Goal: Task Accomplishment & Management: Use online tool/utility

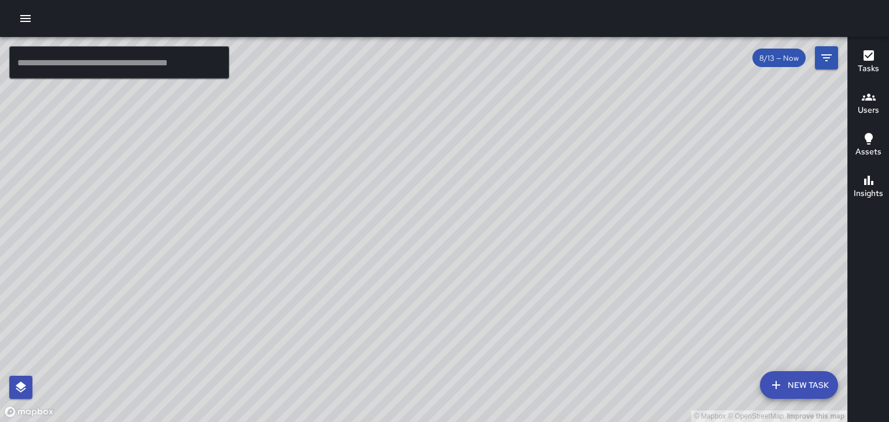
drag, startPoint x: 163, startPoint y: 171, endPoint x: 79, endPoint y: 187, distance: 85.4
click at [79, 187] on div "© Mapbox © OpenStreetMap Improve this map" at bounding box center [423, 229] width 847 height 385
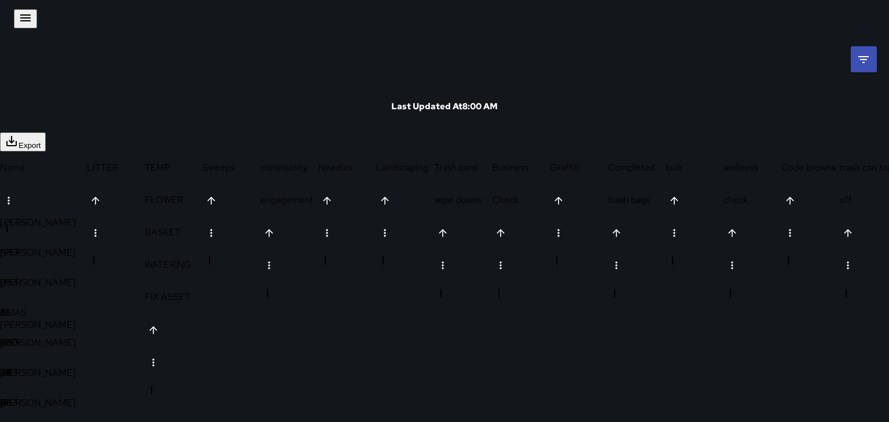
scroll to position [273, 860]
click at [19, 14] on icon "button" at bounding box center [26, 18] width 14 height 14
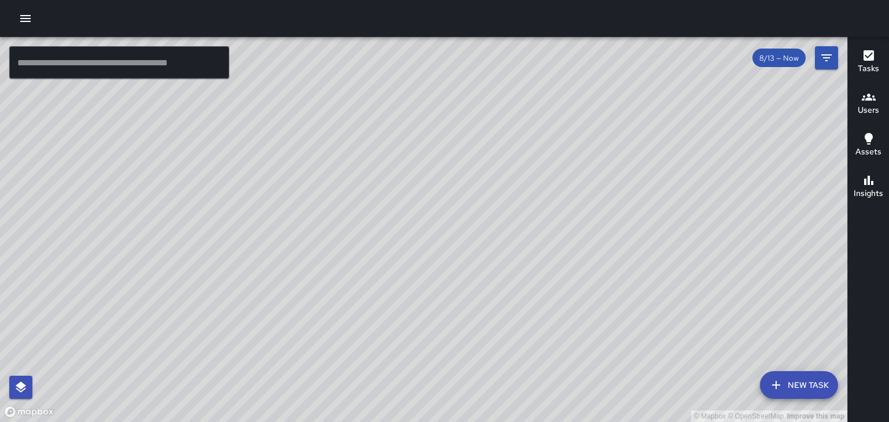
click at [273, 293] on div "© Mapbox © OpenStreetMap Improve this map" at bounding box center [423, 229] width 847 height 385
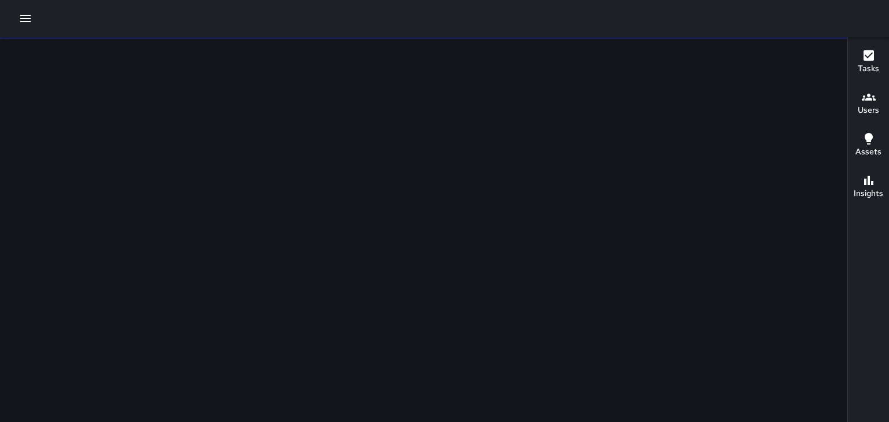
click at [327, 251] on html "Tasks Newest Tasks First * ​ 0 tasks Filters Reset Apply Date Range Now Today 8…" at bounding box center [444, 211] width 889 height 422
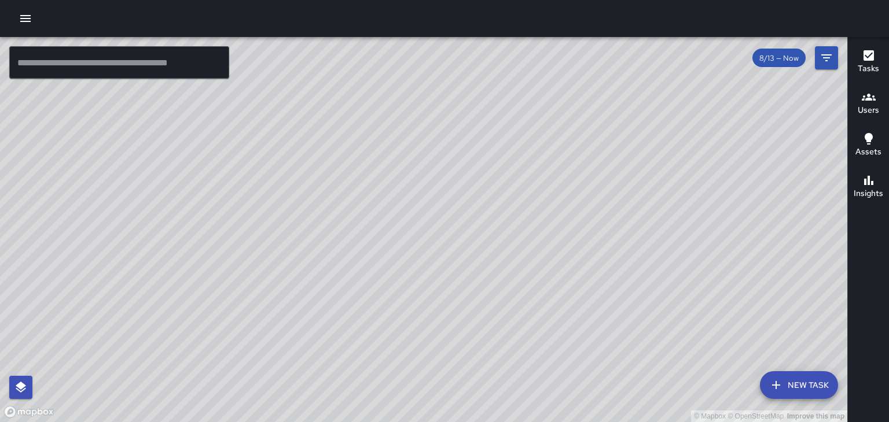
click at [447, 324] on div "© Mapbox © OpenStreetMap Improve this map" at bounding box center [423, 229] width 847 height 385
click at [448, 266] on div "© Mapbox © OpenStreetMap Improve this map" at bounding box center [423, 229] width 847 height 385
click at [292, 161] on div "© Mapbox © OpenStreetMap Improve this map" at bounding box center [423, 229] width 847 height 385
click at [218, 326] on div "© Mapbox © OpenStreetMap Improve this map" at bounding box center [423, 229] width 847 height 385
click at [17, 19] on button "button" at bounding box center [25, 18] width 23 height 23
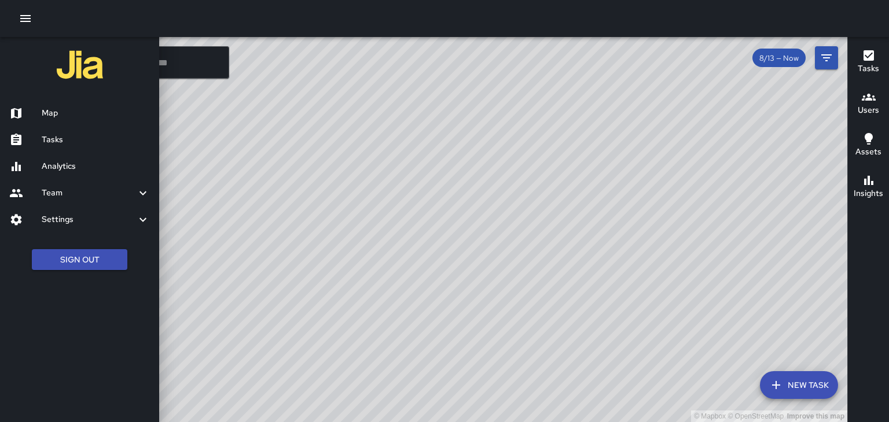
click at [122, 198] on h6 "Team" at bounding box center [89, 193] width 94 height 13
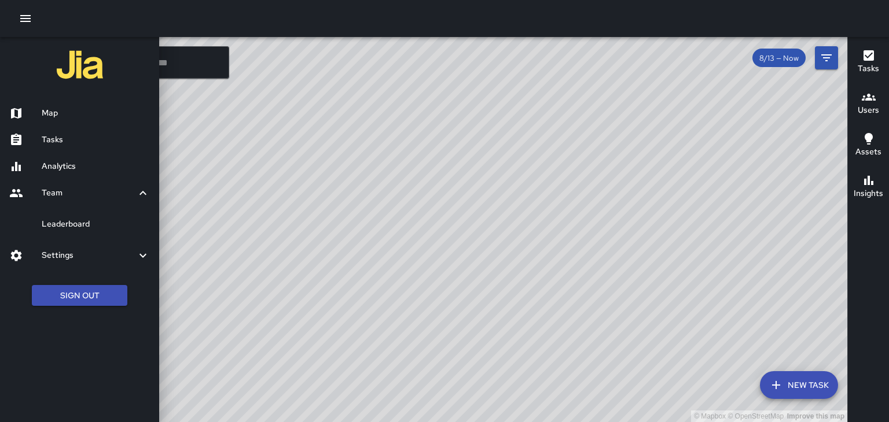
click at [100, 234] on link "Leaderboard" at bounding box center [79, 224] width 159 height 27
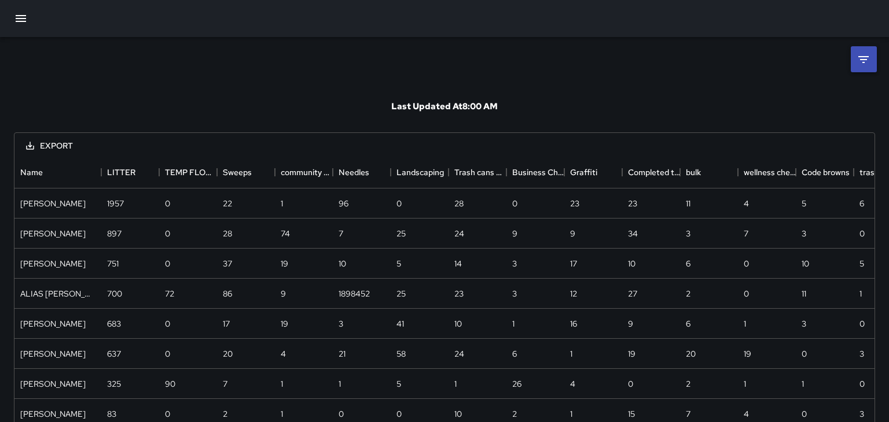
scroll to position [273, 860]
click at [172, 178] on div "TEMP FLOWER BASKET WATERING FIX ASSET" at bounding box center [174, 172] width 19 height 32
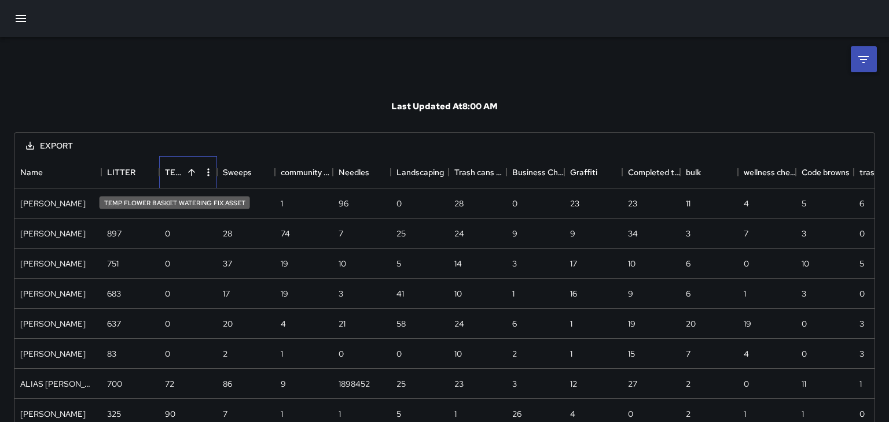
click at [171, 168] on div "TEMP FLOWER BASKET WATERING FIX ASSET" at bounding box center [174, 172] width 19 height 32
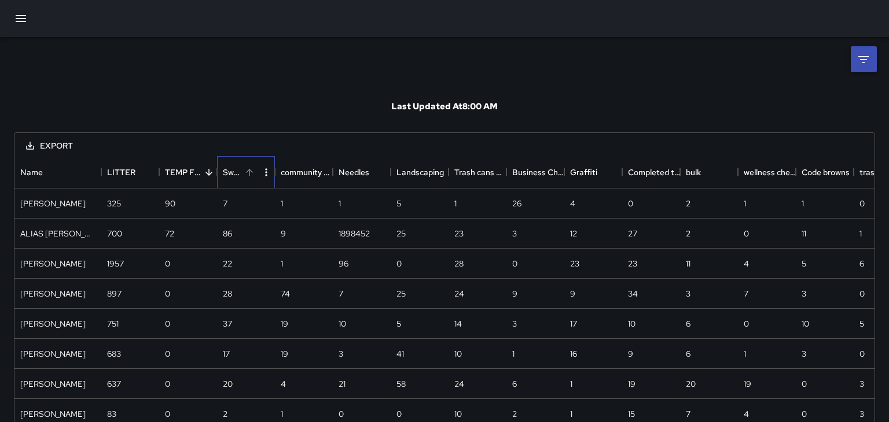
click at [233, 171] on div "Sweeps" at bounding box center [232, 172] width 19 height 32
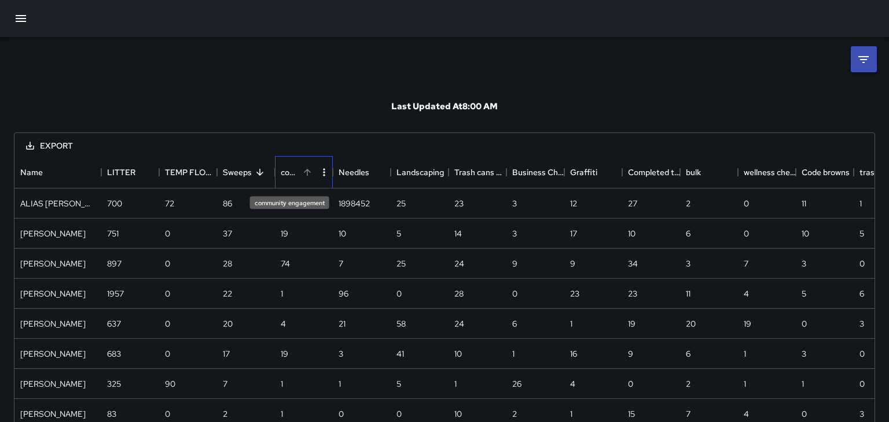
click at [288, 174] on div "community engagement" at bounding box center [290, 172] width 19 height 32
click at [311, 170] on icon "Sort" at bounding box center [307, 172] width 10 height 10
click at [345, 173] on div "Needles" at bounding box center [347, 172] width 19 height 32
click at [403, 174] on div "Landscaping" at bounding box center [405, 172] width 19 height 32
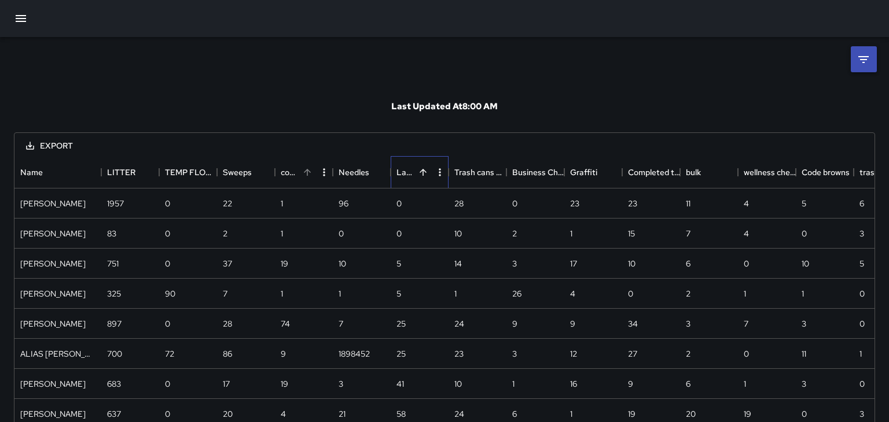
click at [404, 174] on div "Landscaping" at bounding box center [405, 172] width 19 height 32
click at [463, 178] on div "Trash cans wipe downs" at bounding box center [463, 172] width 19 height 32
click at [461, 168] on div "Trash cans wipe downs" at bounding box center [463, 172] width 19 height 32
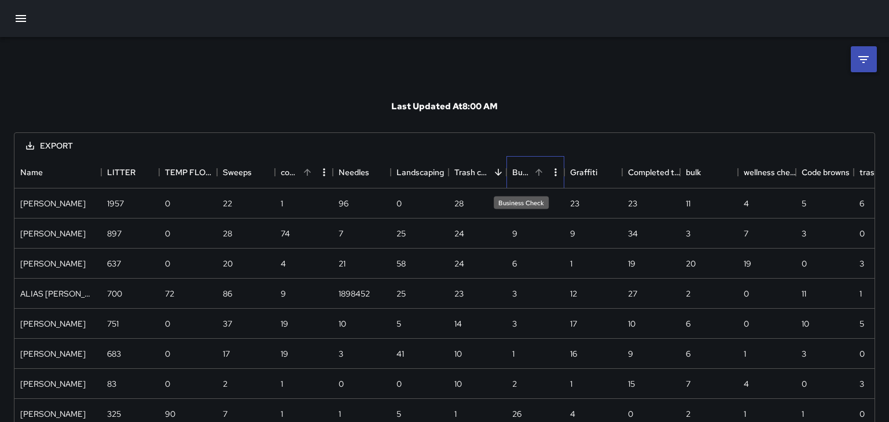
click at [520, 171] on div "Business Check" at bounding box center [521, 172] width 19 height 32
click at [582, 172] on div "Graffiti" at bounding box center [579, 172] width 19 height 32
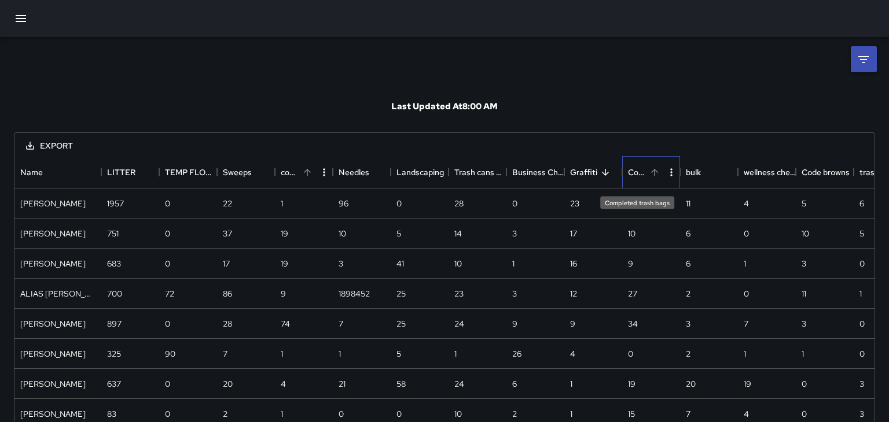
click at [634, 173] on div "Completed trash bags" at bounding box center [637, 172] width 19 height 32
click at [692, 171] on div "bulk" at bounding box center [693, 172] width 15 height 32
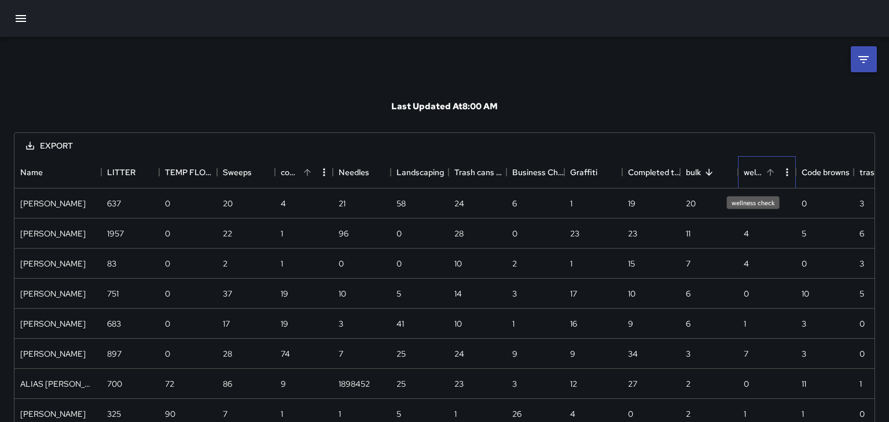
click at [748, 172] on div "wellness check" at bounding box center [752, 172] width 19 height 32
click at [807, 167] on div "Code browns" at bounding box center [810, 172] width 19 height 32
click at [806, 175] on div "Code browns" at bounding box center [810, 172] width 19 height 32
drag, startPoint x: 792, startPoint y: 137, endPoint x: 680, endPoint y: 143, distance: 111.8
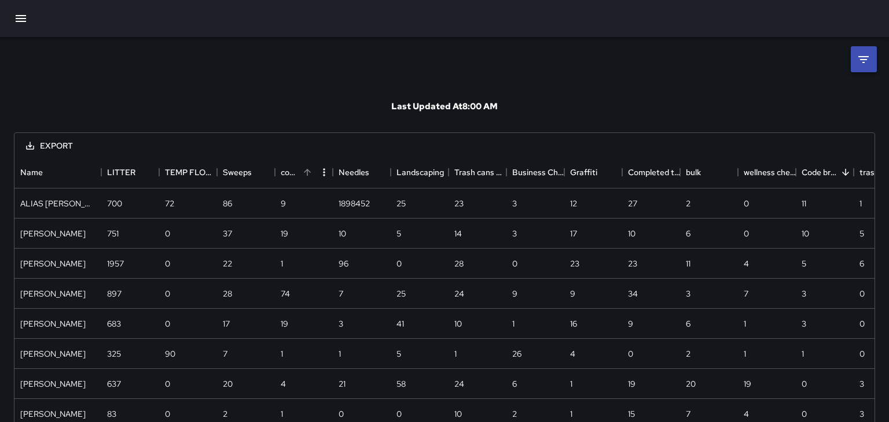
click at [678, 143] on div "Export" at bounding box center [444, 145] width 860 height 24
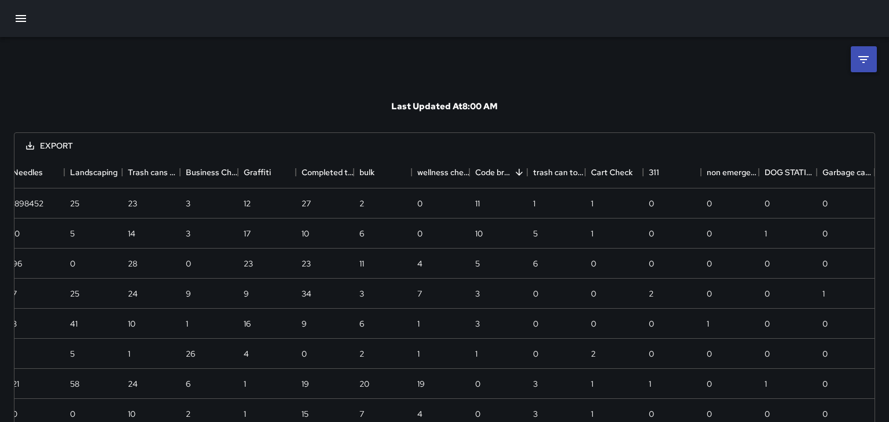
scroll to position [0, 384]
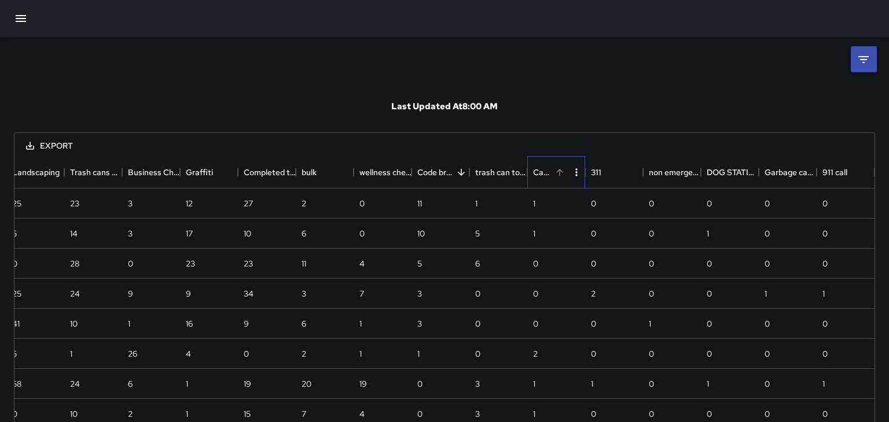
click at [535, 167] on div "Cart Check" at bounding box center [542, 172] width 19 height 32
click at [540, 175] on div "Cart Check" at bounding box center [542, 172] width 19 height 32
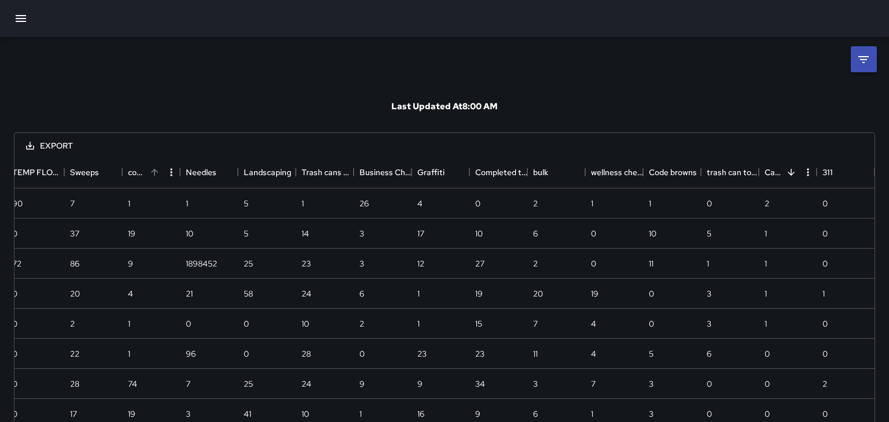
scroll to position [0, 211]
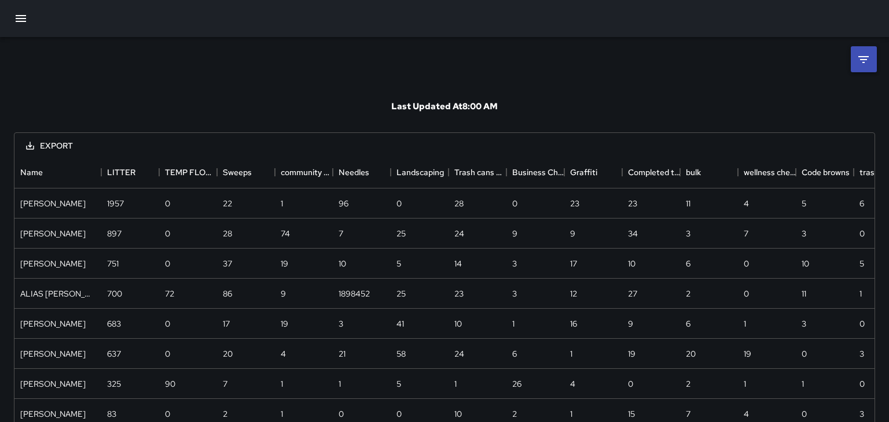
scroll to position [273, 860]
click at [562, 146] on div "Export" at bounding box center [444, 145] width 860 height 24
click at [689, 174] on div "bulk" at bounding box center [693, 172] width 15 height 32
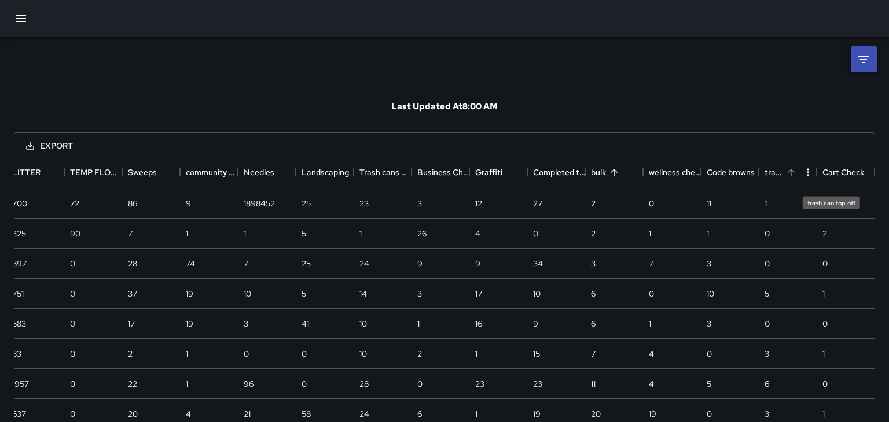
scroll to position [0, 153]
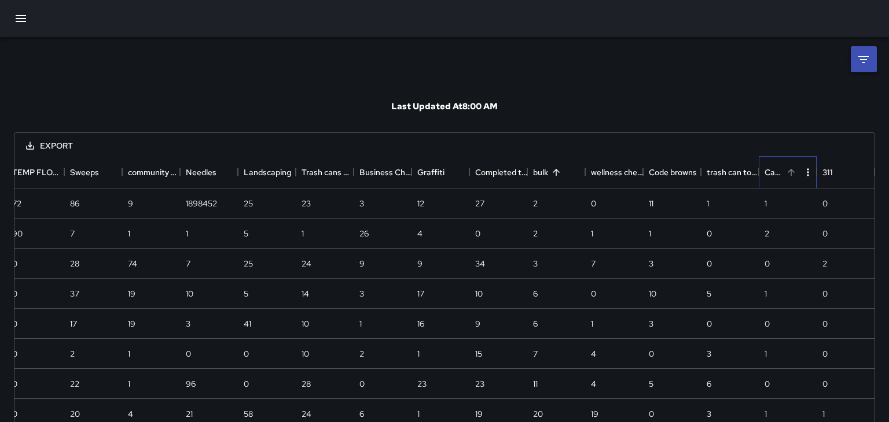
click at [768, 167] on div "Cart Check" at bounding box center [773, 172] width 19 height 32
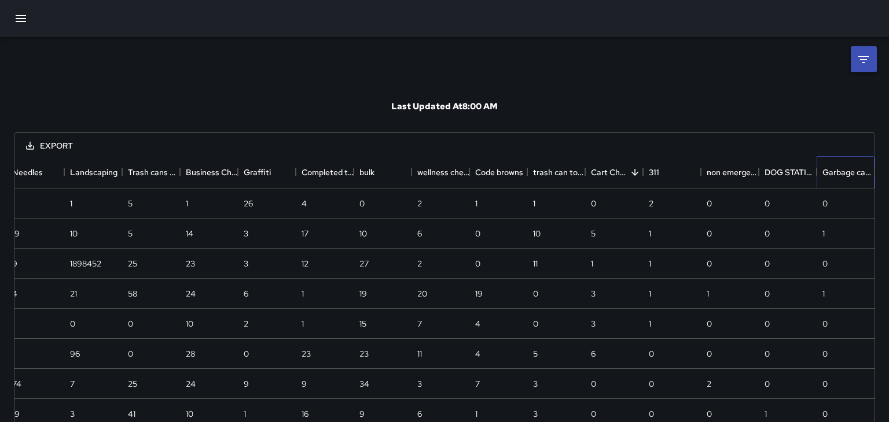
scroll to position [0, 326]
click at [768, 178] on div "DOG STATION MAINTENANCE" at bounding box center [773, 172] width 19 height 32
click at [771, 174] on div "DOG STATION MAINTENANCE" at bounding box center [773, 172] width 19 height 32
click at [595, 167] on div "Cart Check" at bounding box center [600, 172] width 19 height 32
click at [598, 174] on div "Cart Check" at bounding box center [600, 172] width 19 height 32
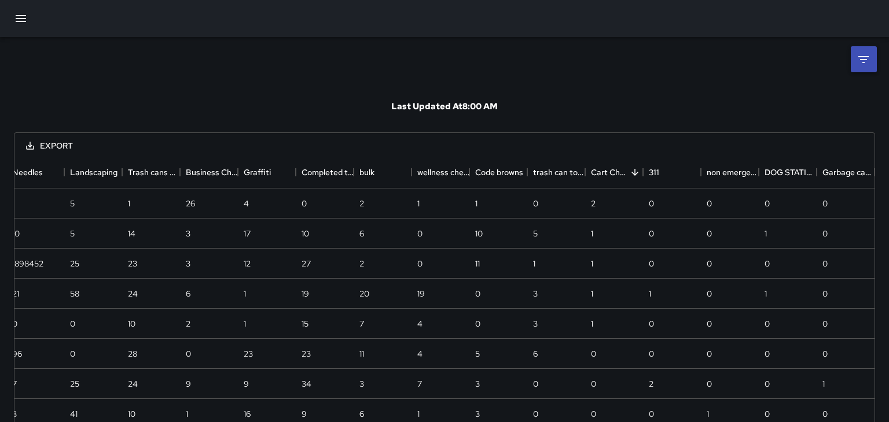
click at [18, 5] on button "button" at bounding box center [21, 19] width 28 height 28
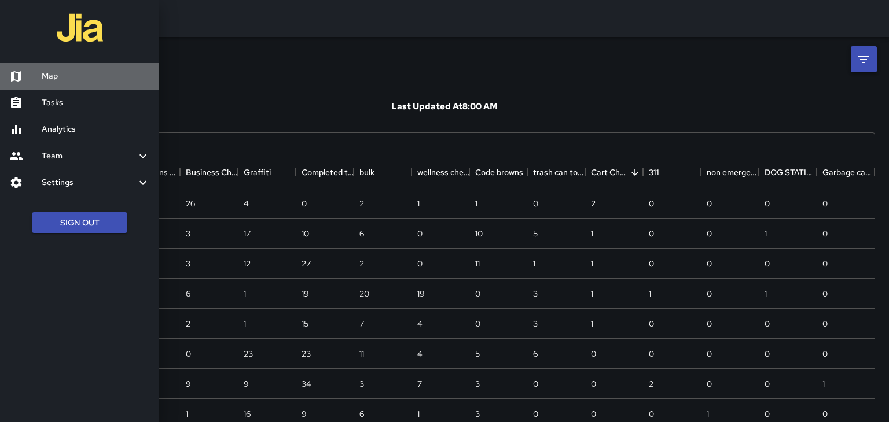
click at [57, 84] on link "Map" at bounding box center [79, 76] width 159 height 27
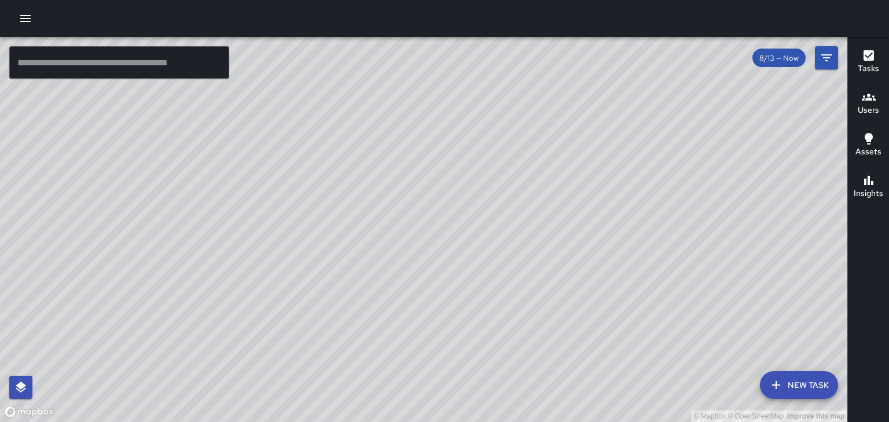
click at [888, 98] on button "Users" at bounding box center [868, 104] width 41 height 42
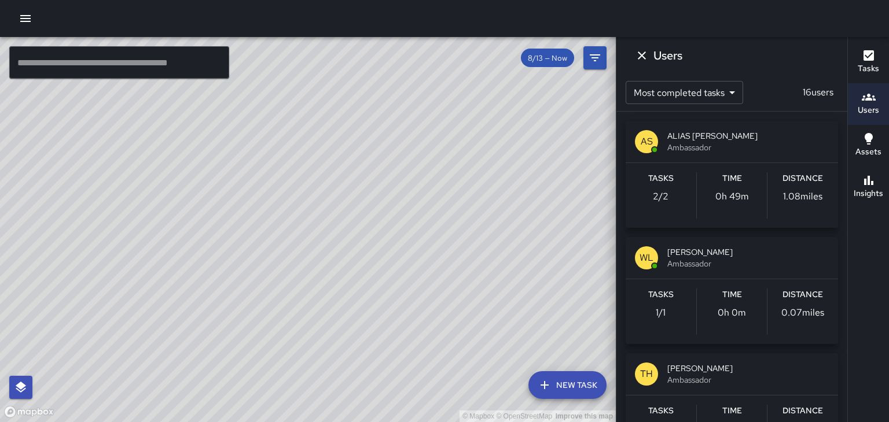
click at [739, 267] on span "Ambassador" at bounding box center [747, 264] width 161 height 12
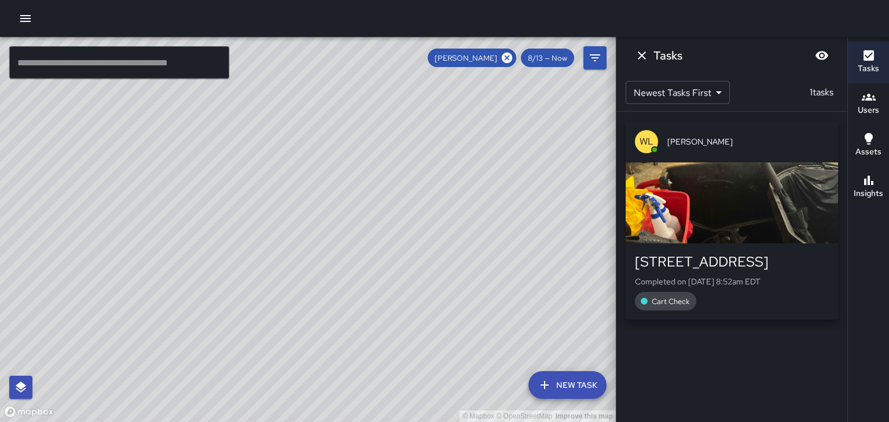
click at [560, 58] on span "8/13 — Now" at bounding box center [547, 58] width 53 height 10
click at [514, 60] on div "William Littlejohn" at bounding box center [472, 58] width 89 height 19
click at [510, 56] on icon at bounding box center [507, 58] width 10 height 10
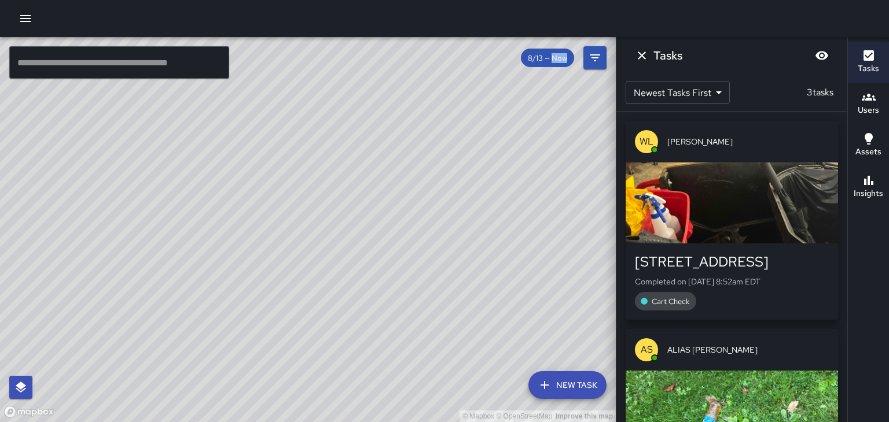
click at [561, 60] on span "8/13 — Now" at bounding box center [547, 58] width 53 height 10
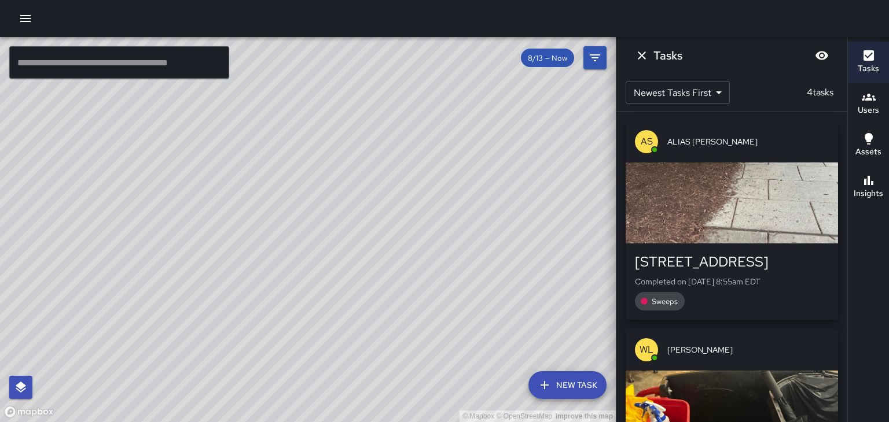
click at [542, 58] on span "8/13 — Now" at bounding box center [547, 58] width 53 height 10
click at [640, 53] on icon "Dismiss" at bounding box center [642, 56] width 14 height 14
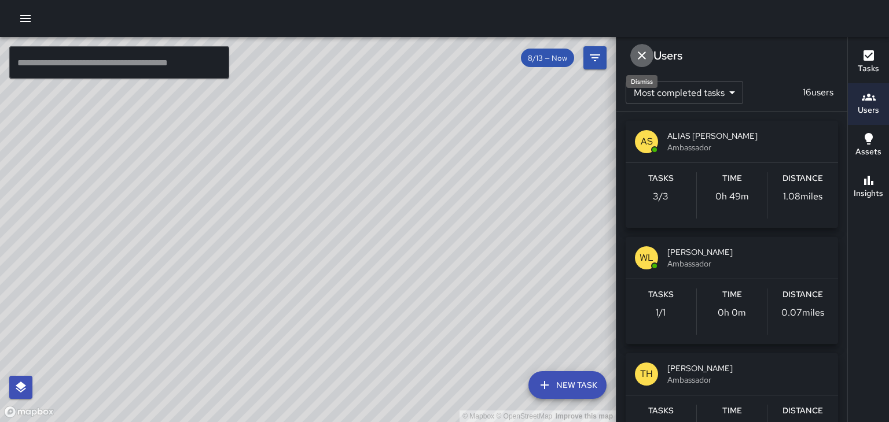
click at [644, 53] on icon "Dismiss" at bounding box center [642, 55] width 8 height 8
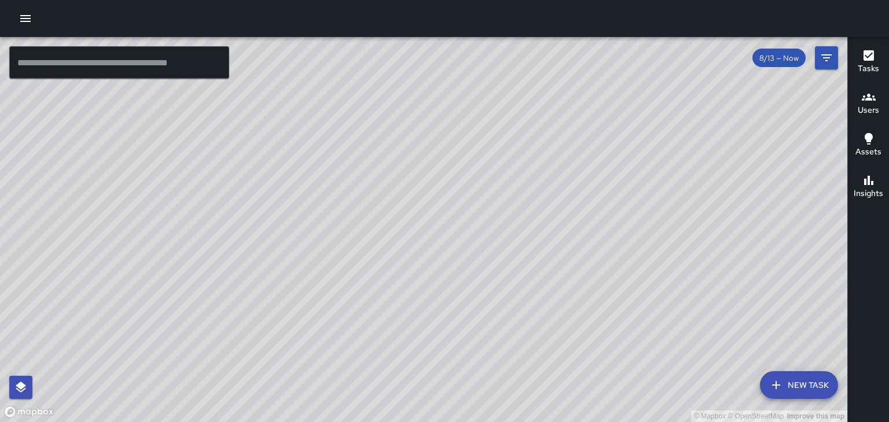
click at [786, 66] on div "8/13 — Now" at bounding box center [778, 58] width 53 height 19
click at [782, 62] on div "8/13 — Now" at bounding box center [778, 58] width 53 height 19
click at [826, 61] on icon "Filters" at bounding box center [826, 58] width 14 height 14
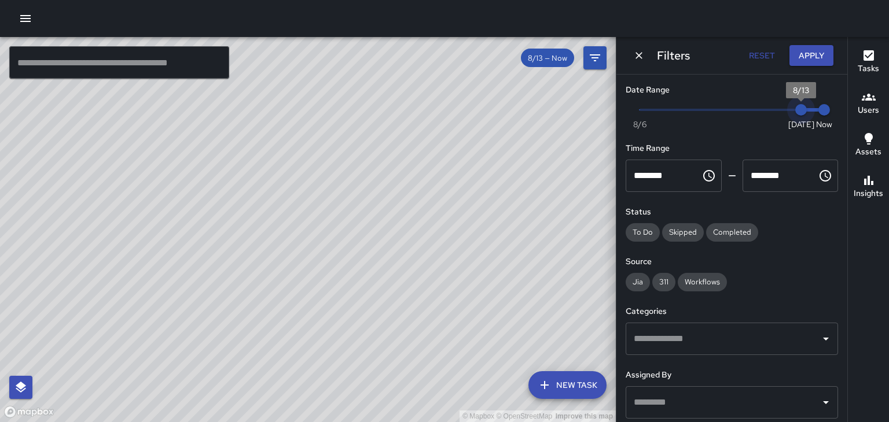
type input "*"
drag, startPoint x: 798, startPoint y: 109, endPoint x: 785, endPoint y: 110, distance: 13.4
click at [783, 110] on span "8/12" at bounding box center [778, 110] width 12 height 12
type input "*"
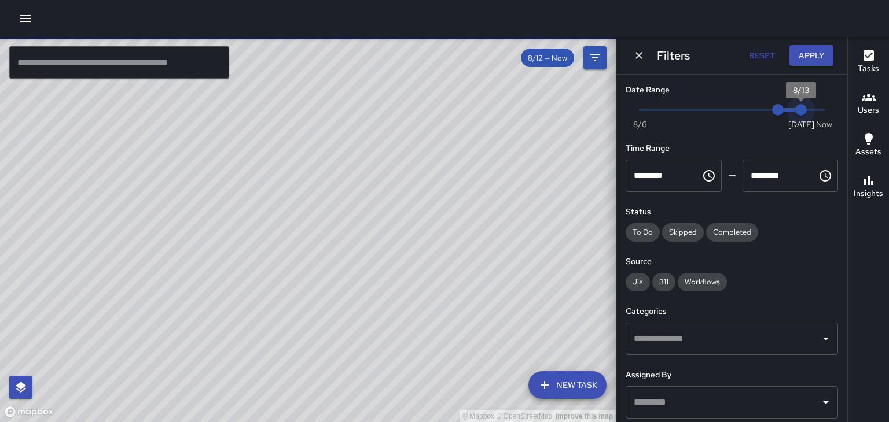
drag, startPoint x: 824, startPoint y: 112, endPoint x: 798, endPoint y: 112, distance: 25.5
click at [798, 112] on span "8/13" at bounding box center [801, 110] width 12 height 12
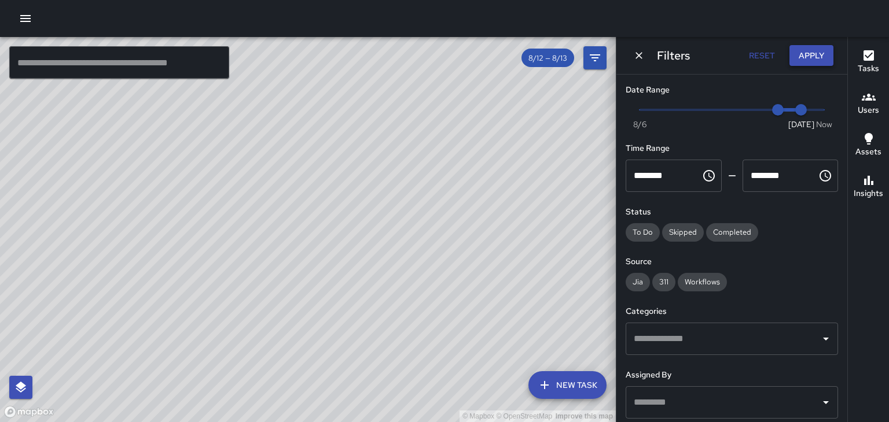
click at [816, 57] on button "Apply" at bounding box center [811, 55] width 44 height 21
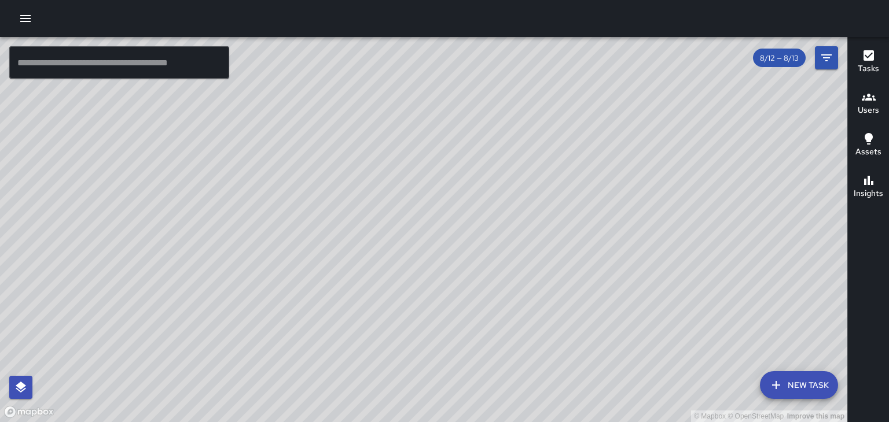
click at [864, 105] on h6 "Users" at bounding box center [867, 110] width 21 height 13
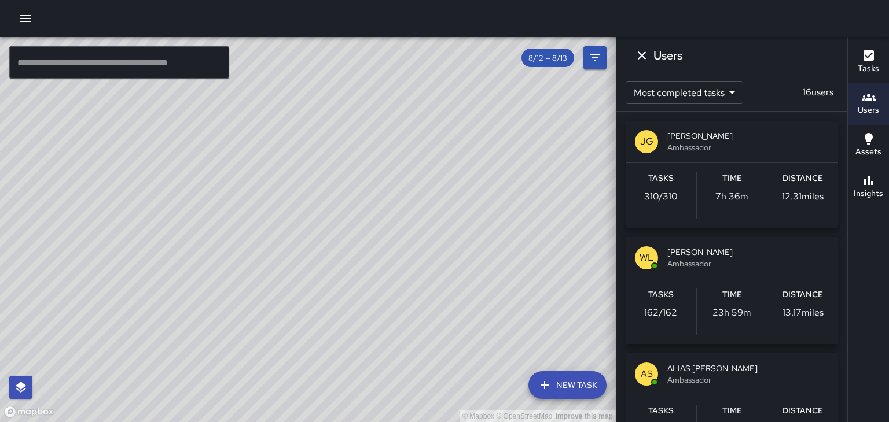
scroll to position [6, 0]
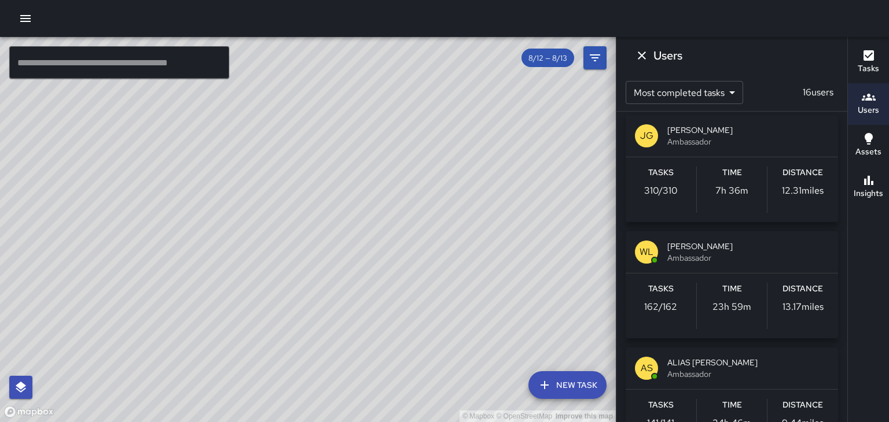
click at [711, 245] on span "William Littlejohn" at bounding box center [747, 247] width 161 height 12
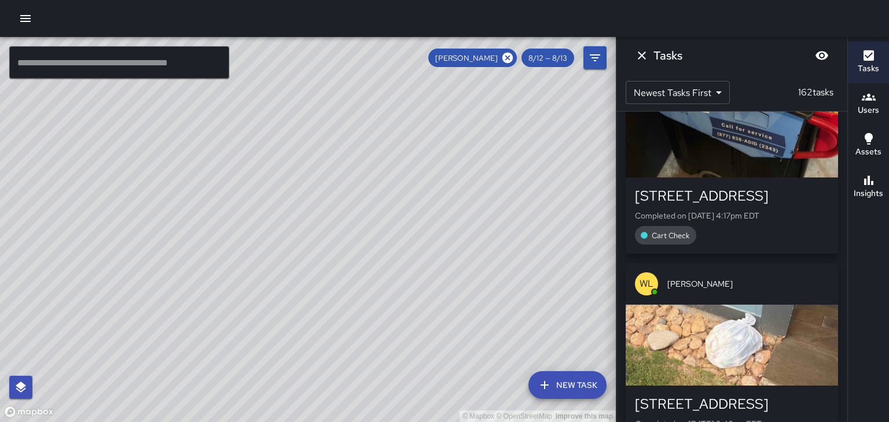
scroll to position [500, 0]
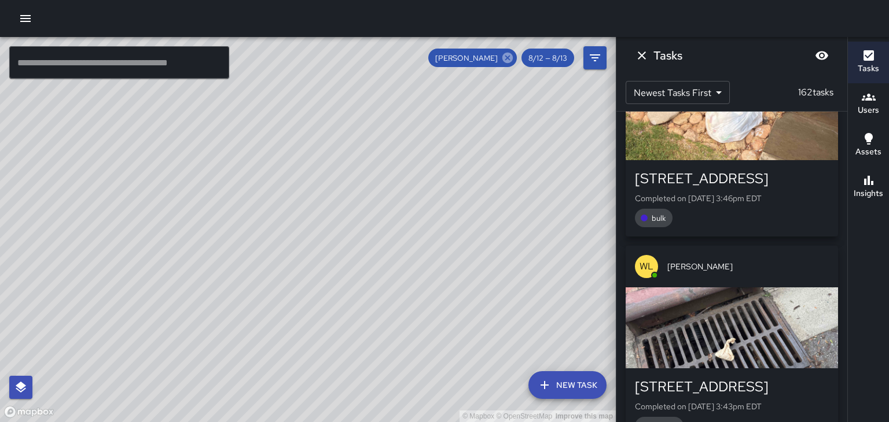
click at [508, 57] on icon at bounding box center [507, 57] width 13 height 13
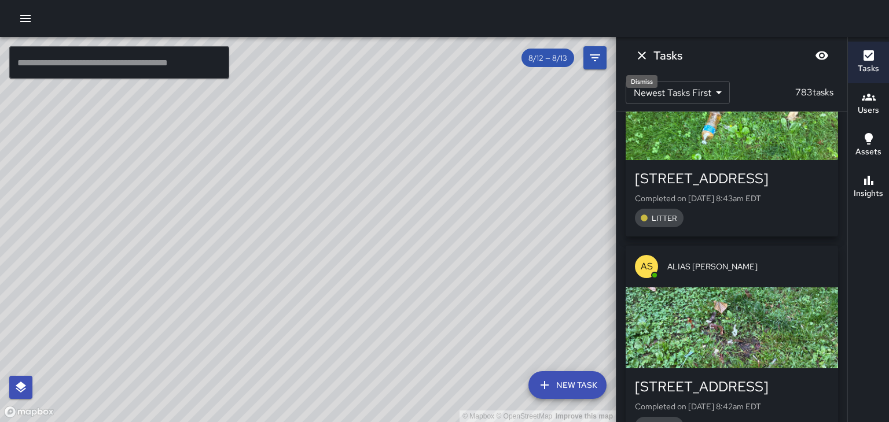
click at [631, 53] on button "Dismiss" at bounding box center [641, 55] width 23 height 23
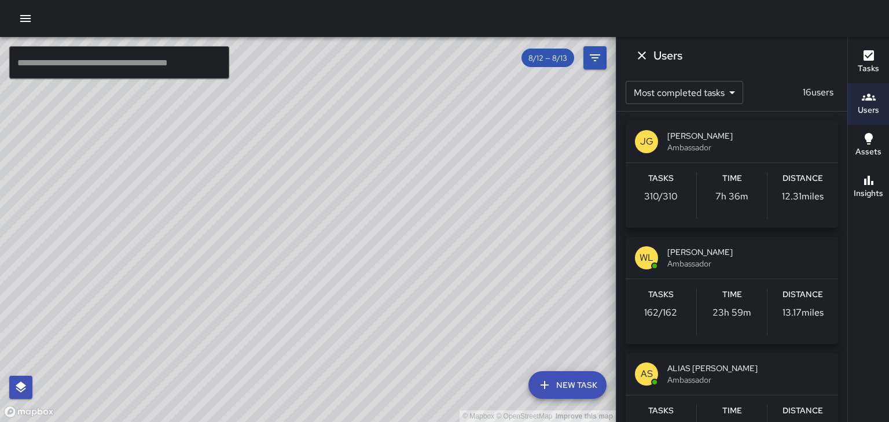
click at [653, 47] on h6 "Users" at bounding box center [667, 55] width 29 height 19
click at [644, 58] on icon "Dismiss" at bounding box center [642, 55] width 8 height 8
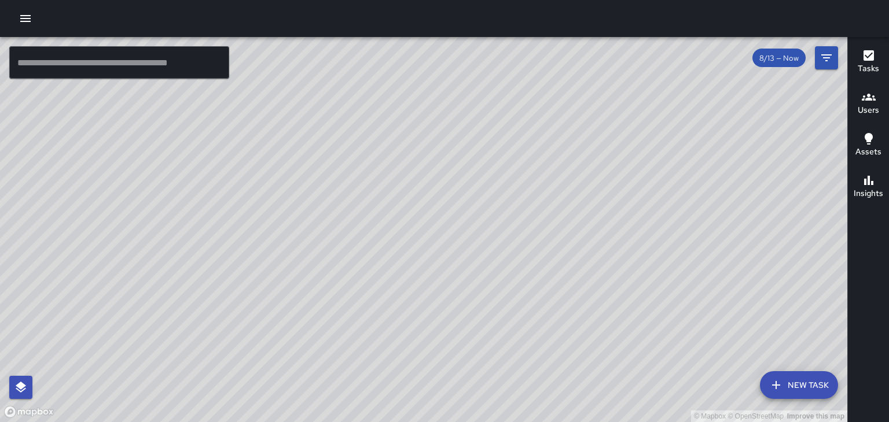
click at [433, 170] on div "© Mapbox © OpenStreetMap Improve this map" at bounding box center [423, 229] width 847 height 385
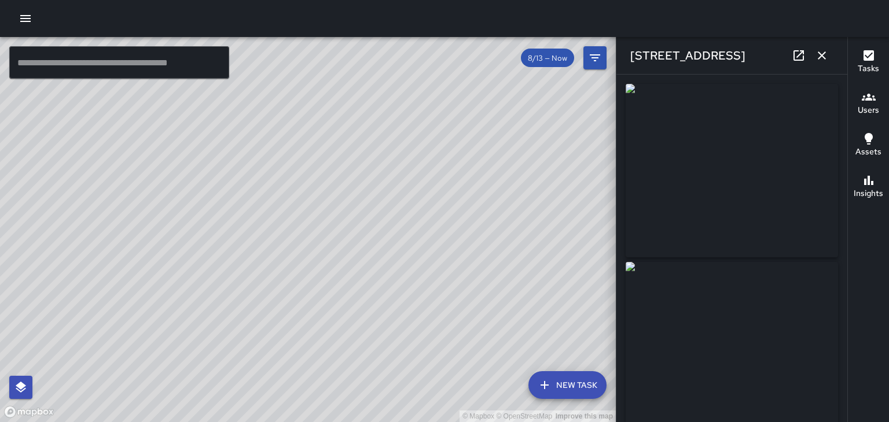
type input "**********"
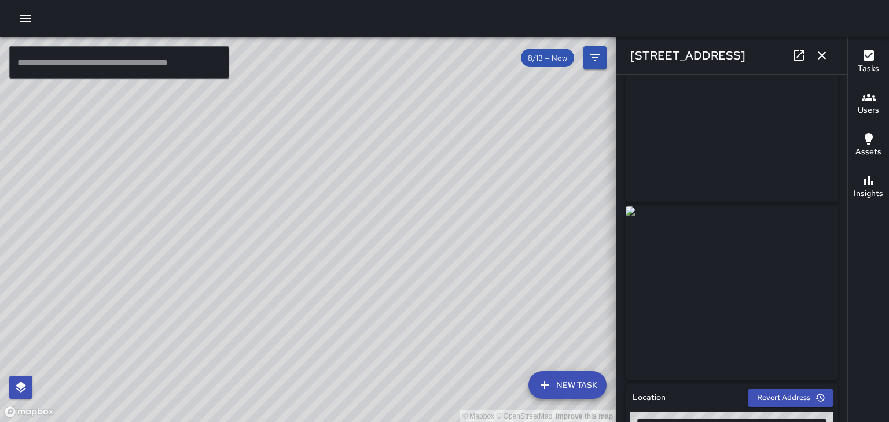
scroll to position [51, 0]
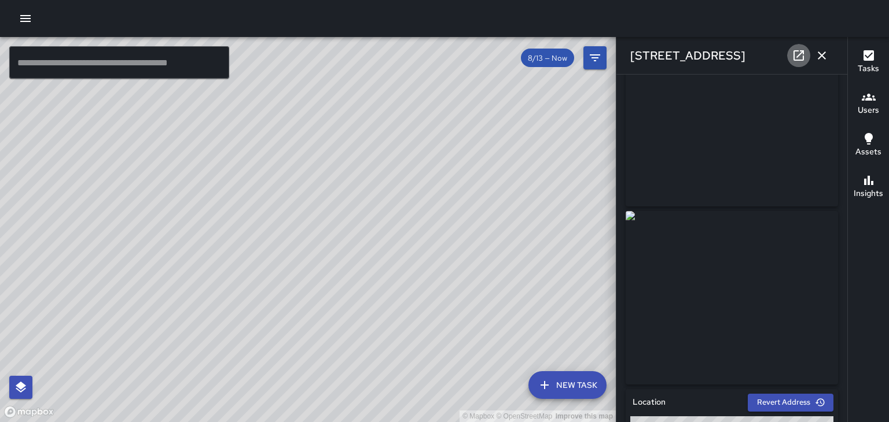
click at [801, 58] on icon at bounding box center [799, 56] width 14 height 14
click at [824, 58] on icon "button" at bounding box center [822, 55] width 8 height 8
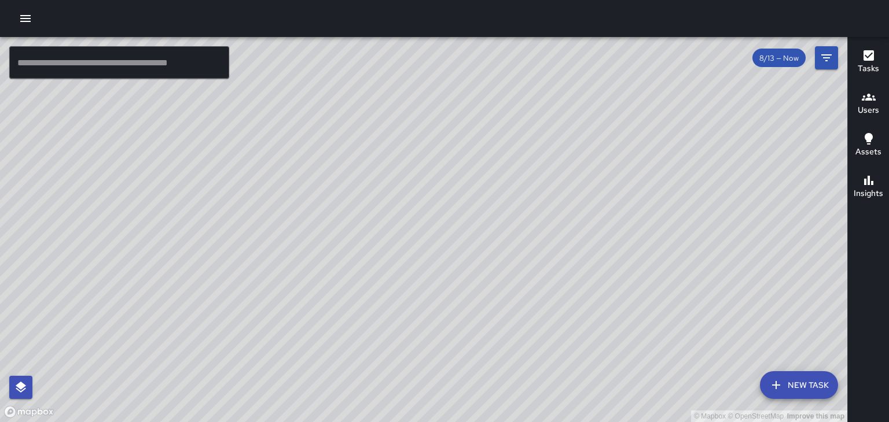
click at [593, 223] on div "© Mapbox © OpenStreetMap Improve this map" at bounding box center [423, 229] width 847 height 385
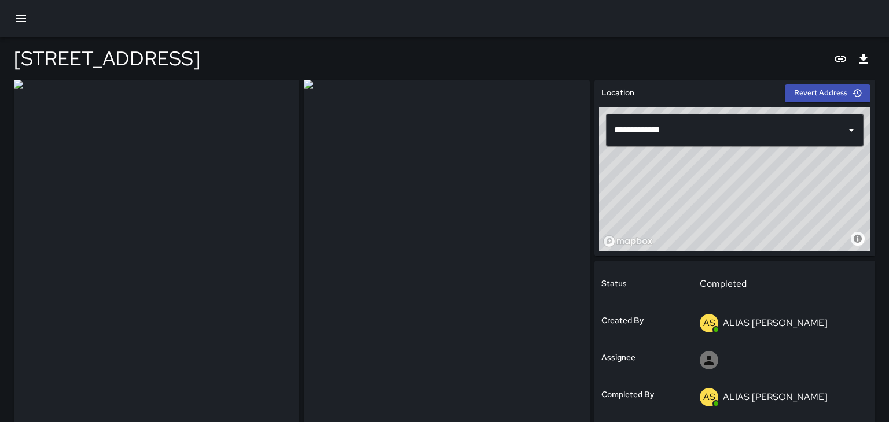
click at [864, 58] on icon "Export" at bounding box center [863, 59] width 8 height 10
click at [263, 64] on div "[STREET_ADDRESS]" at bounding box center [444, 58] width 861 height 43
